Goal: Find contact information: Find contact information

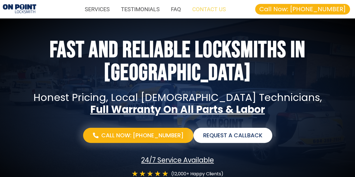
click at [197, 9] on link "CONTACT US" at bounding box center [208, 9] width 45 height 13
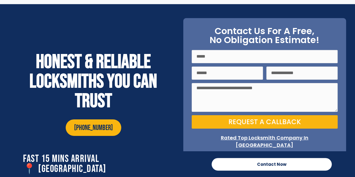
scroll to position [1944, 0]
